Goal: Task Accomplishment & Management: Use online tool/utility

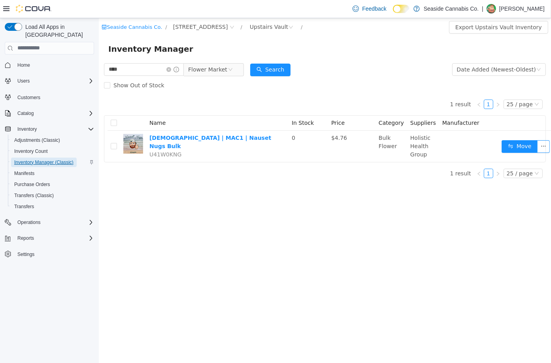
click at [47, 159] on span "Inventory Manager (Classic)" at bounding box center [43, 162] width 59 height 6
click at [39, 158] on span "Inventory Manager (Classic)" at bounding box center [43, 162] width 59 height 9
click at [177, 73] on input "****" at bounding box center [144, 69] width 80 height 13
click at [171, 72] on icon "icon: close-circle" at bounding box center [168, 69] width 5 height 5
